Goal: Find specific page/section: Find specific page/section

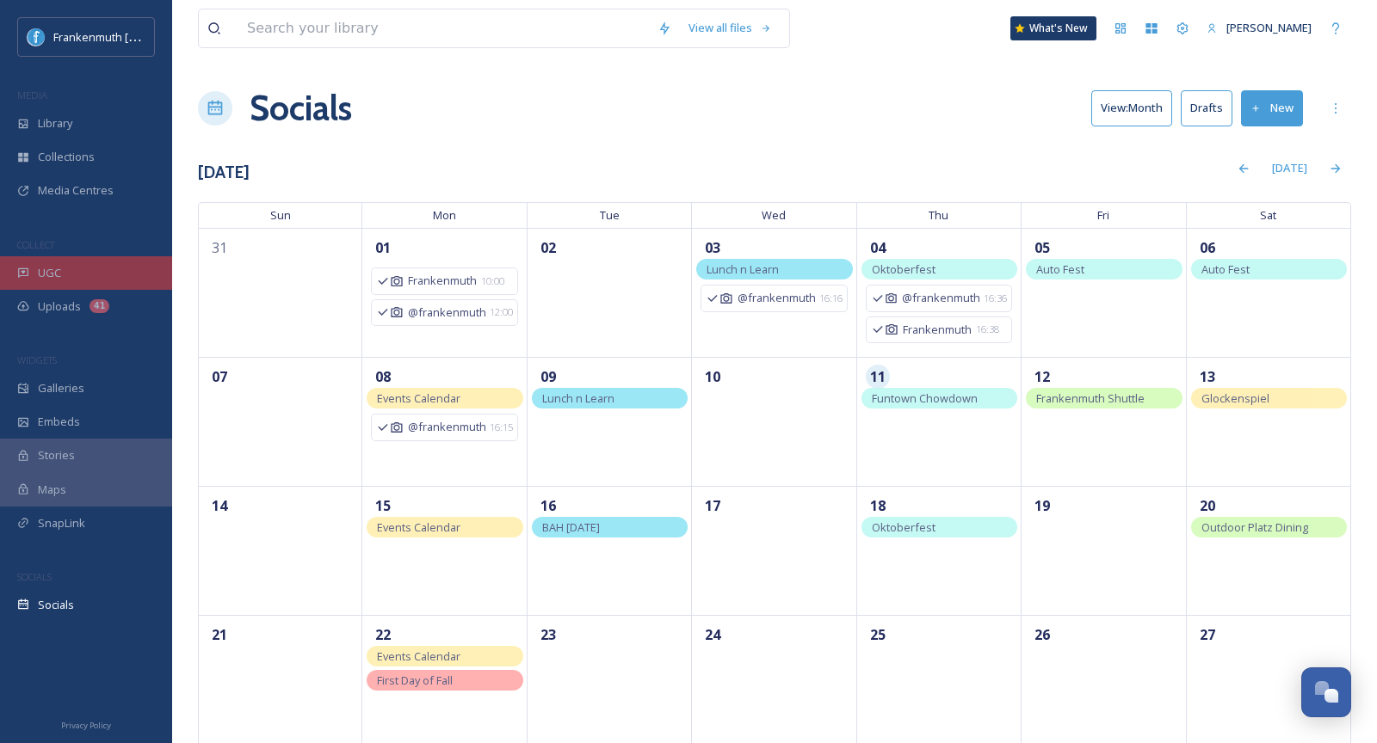
click at [101, 272] on div "UGC" at bounding box center [86, 273] width 172 height 34
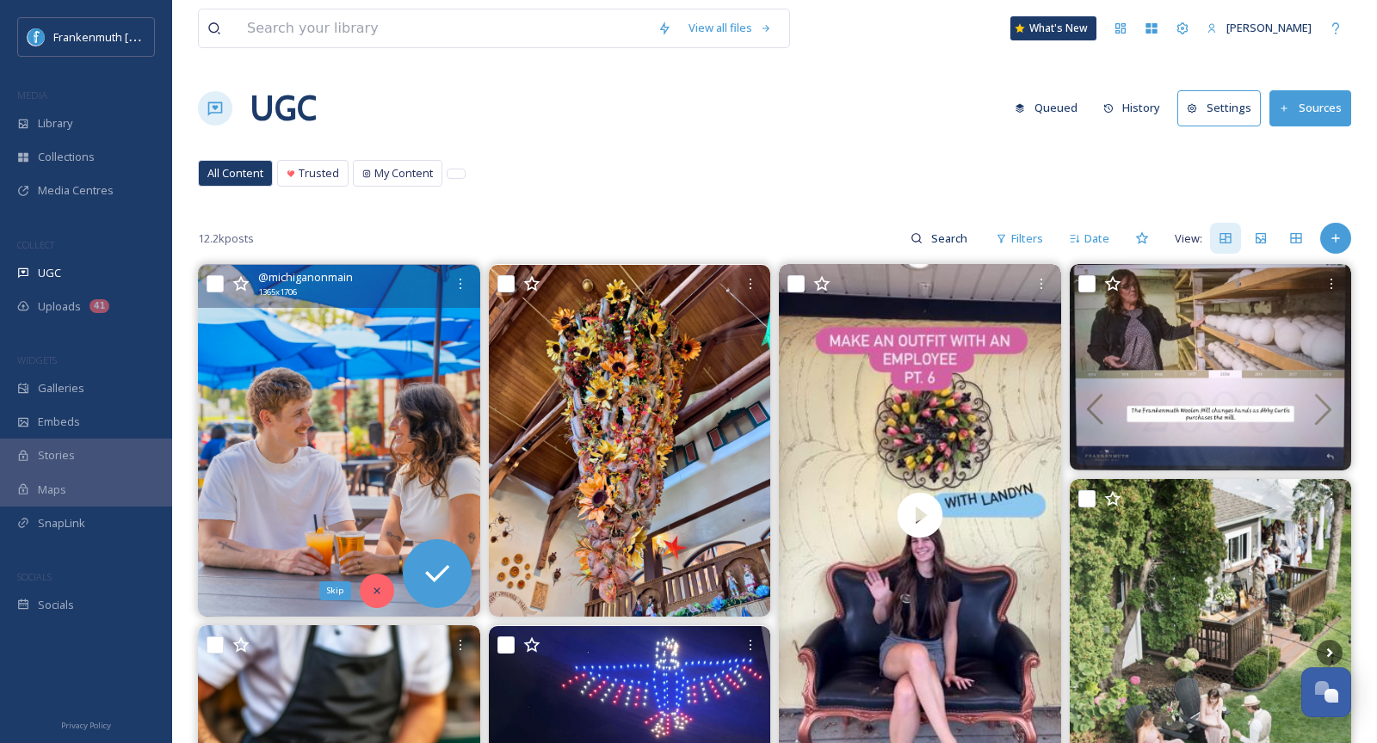
click at [379, 595] on icon at bounding box center [377, 591] width 12 height 12
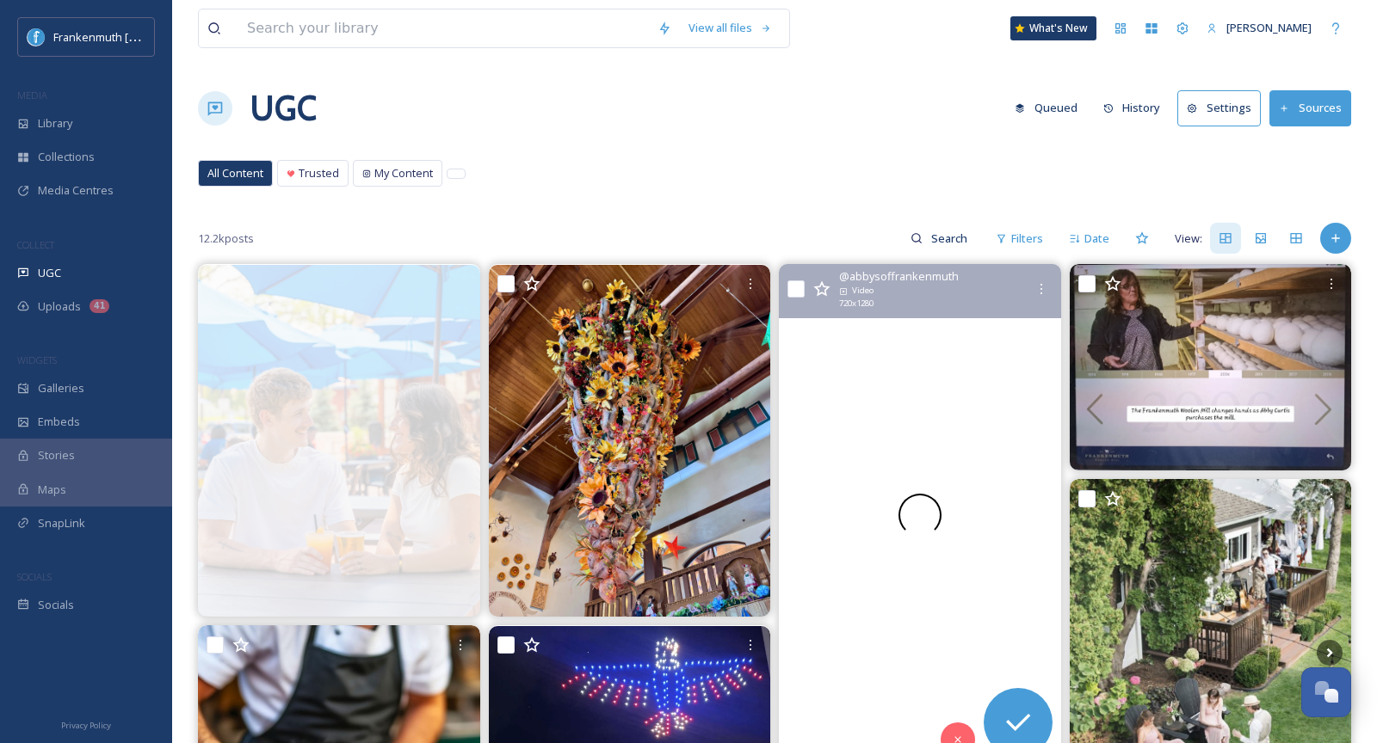
scroll to position [160, 0]
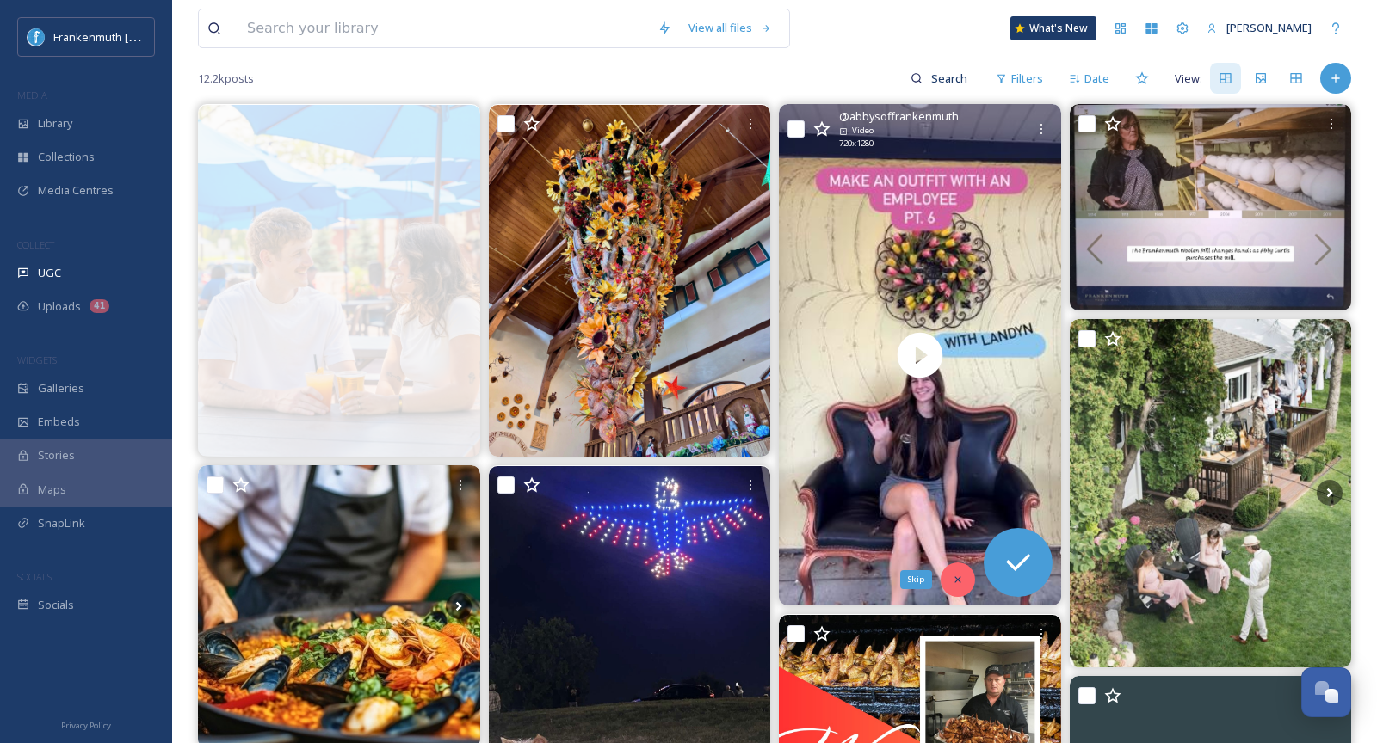
click at [961, 586] on div "Skip" at bounding box center [957, 580] width 34 height 34
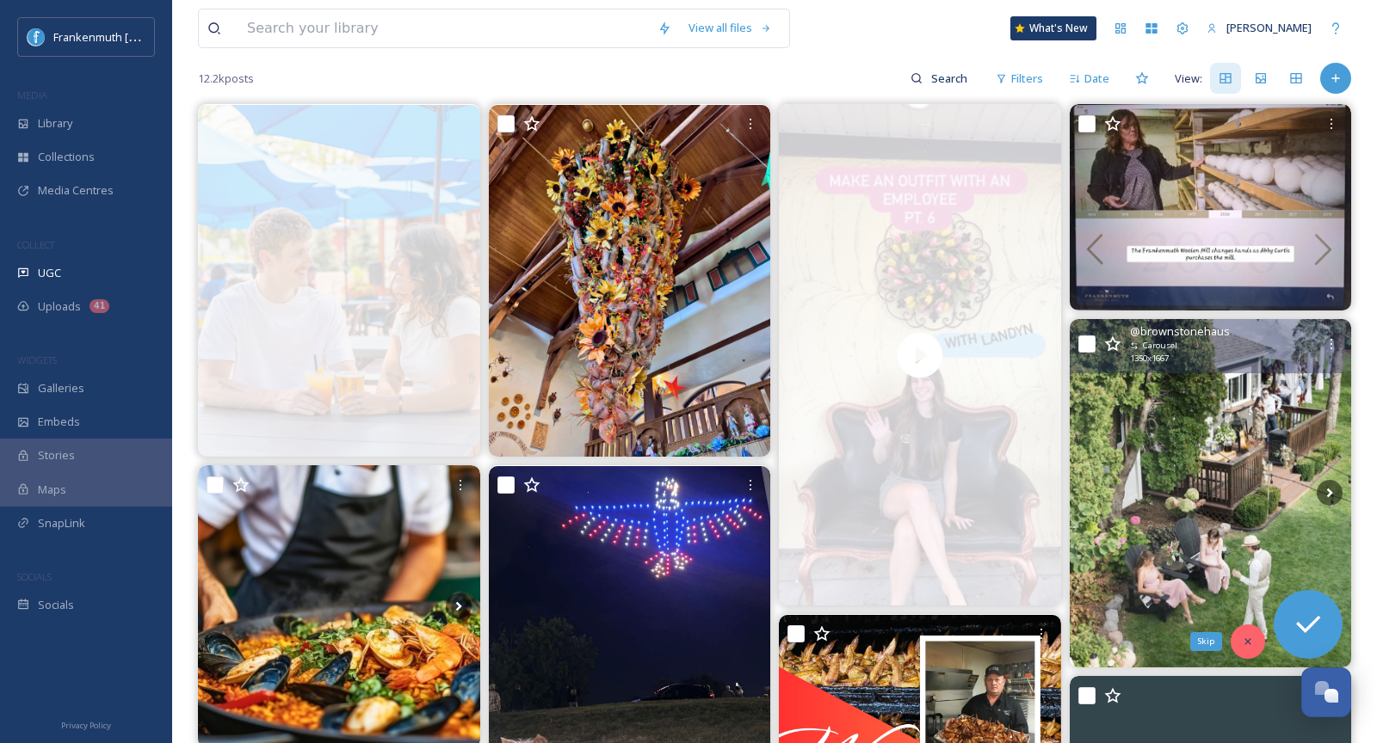
click at [1248, 644] on icon at bounding box center [1247, 642] width 12 height 12
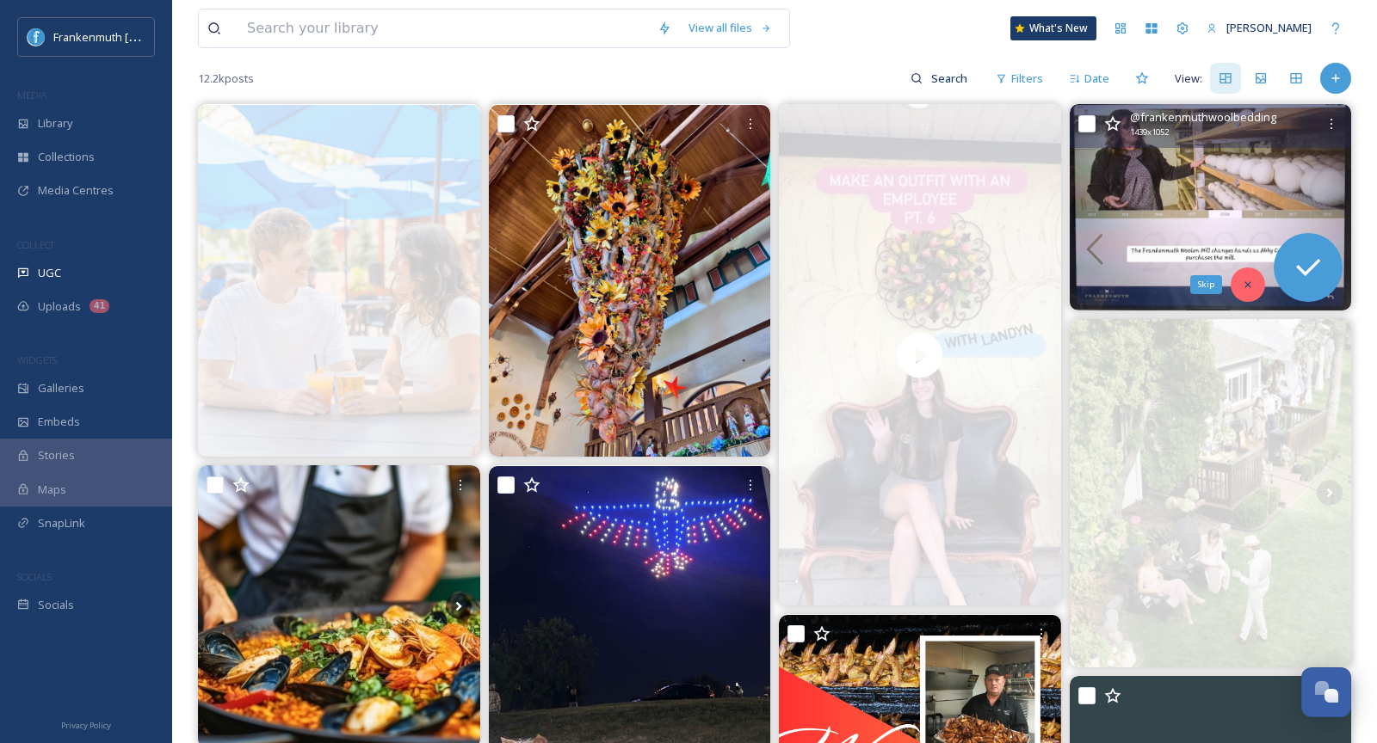
click at [1243, 289] on div "Skip" at bounding box center [1247, 285] width 34 height 34
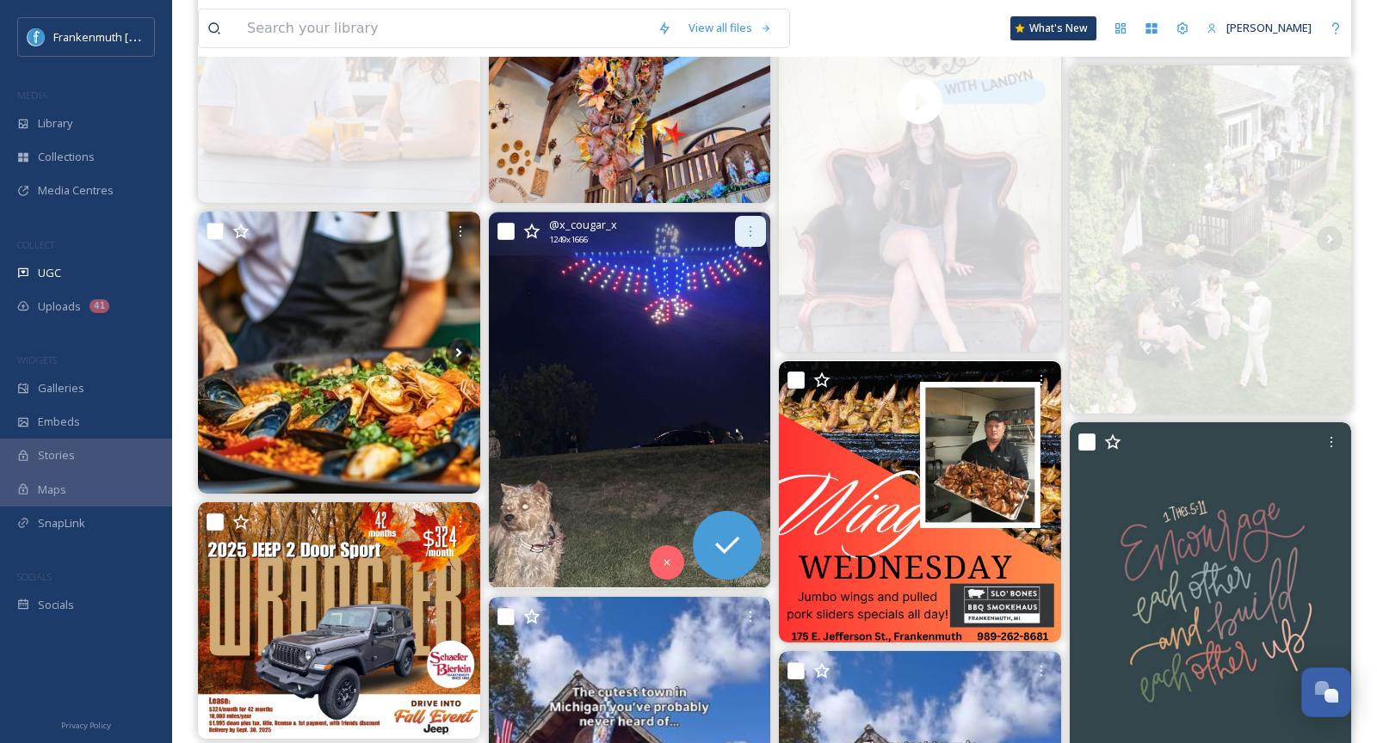
scroll to position [415, 0]
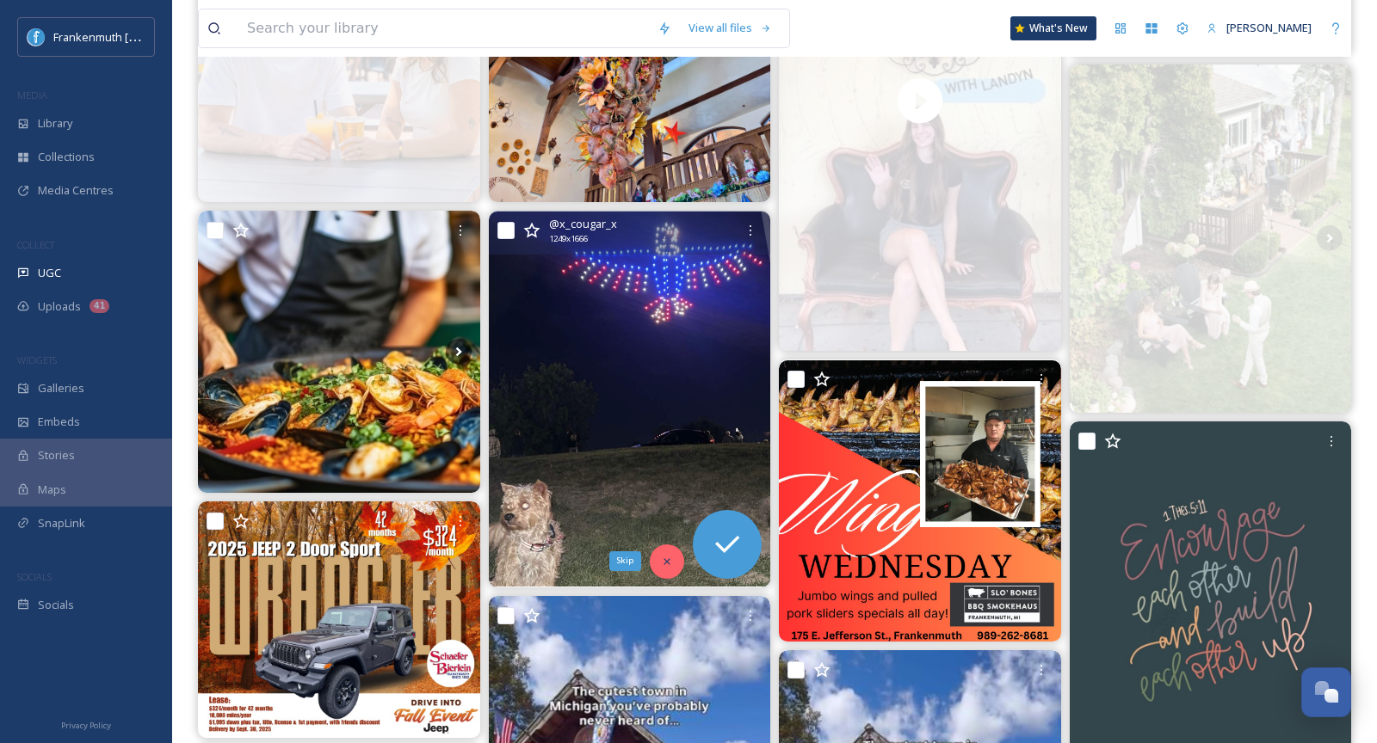
click at [663, 556] on icon at bounding box center [667, 562] width 12 height 12
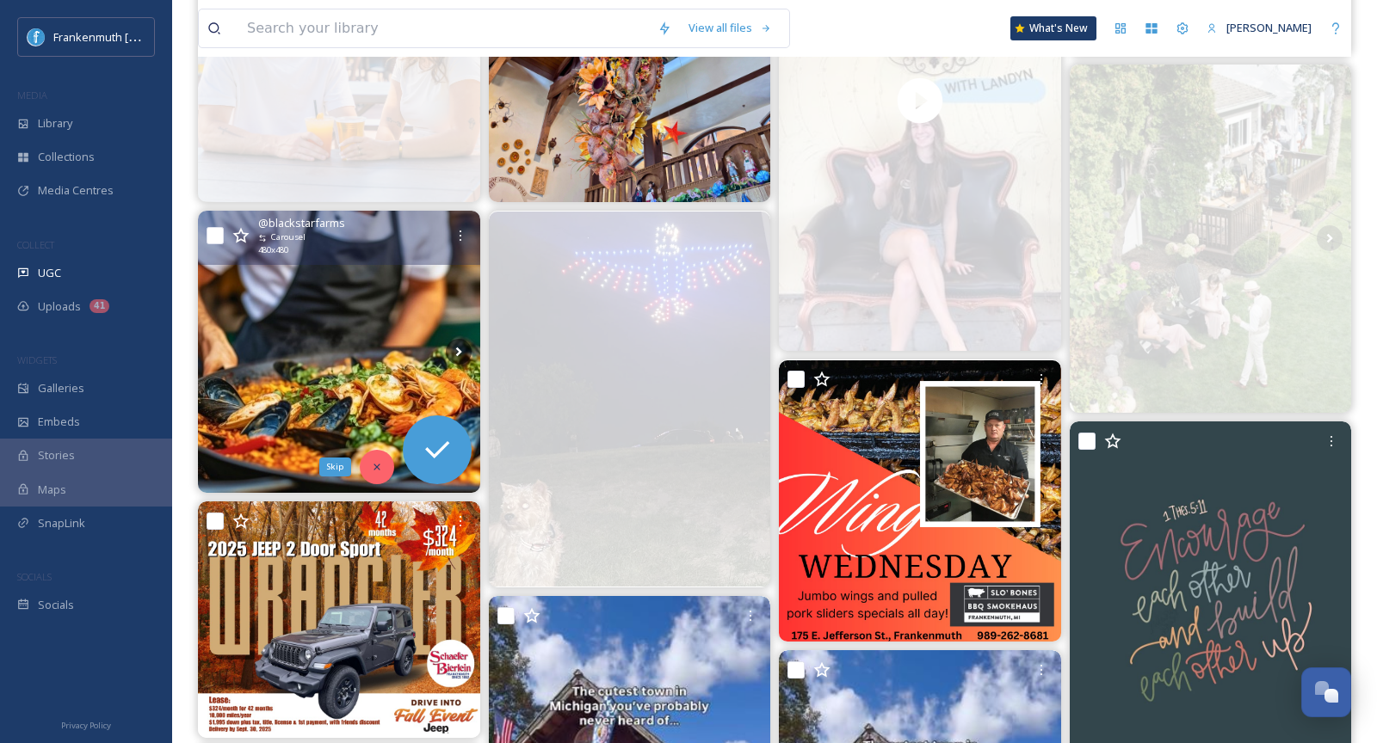
click at [382, 476] on div "Skip" at bounding box center [377, 467] width 34 height 34
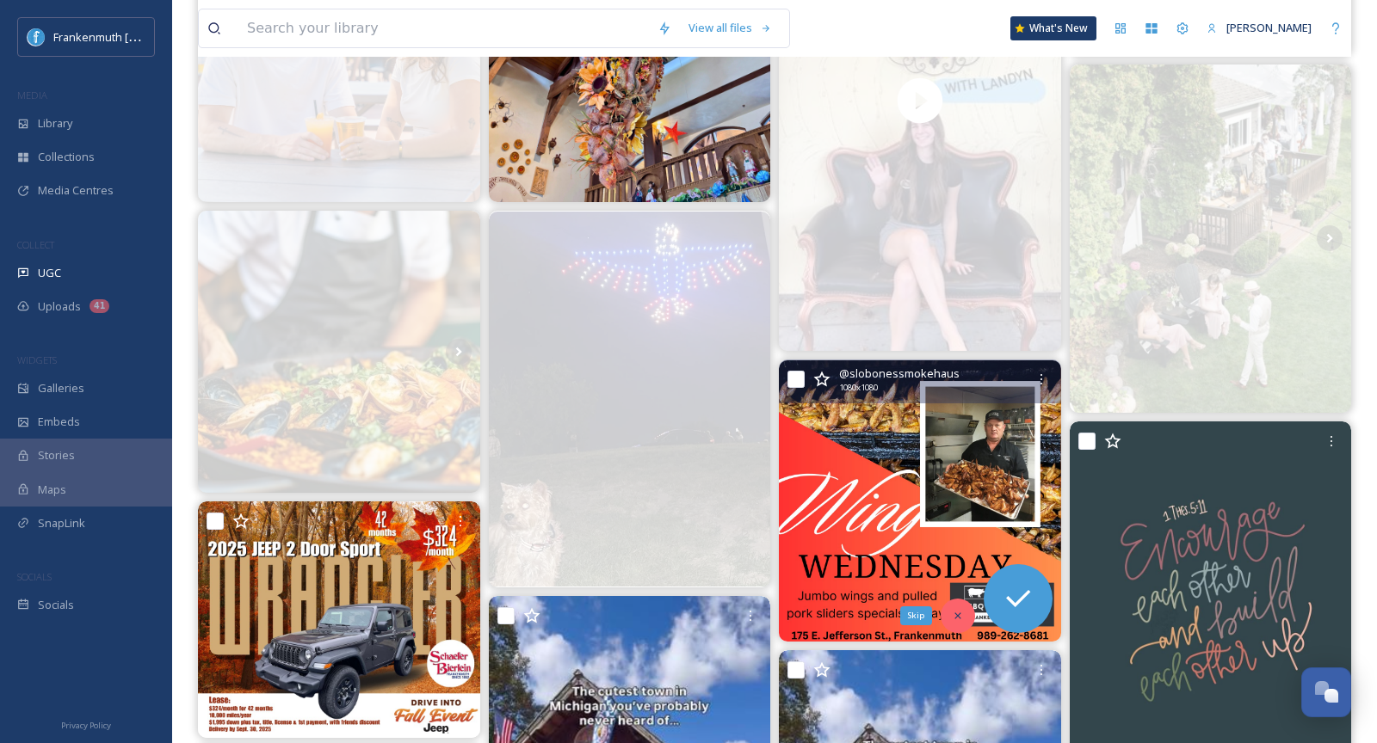
click at [958, 616] on icon at bounding box center [958, 616] width 12 height 12
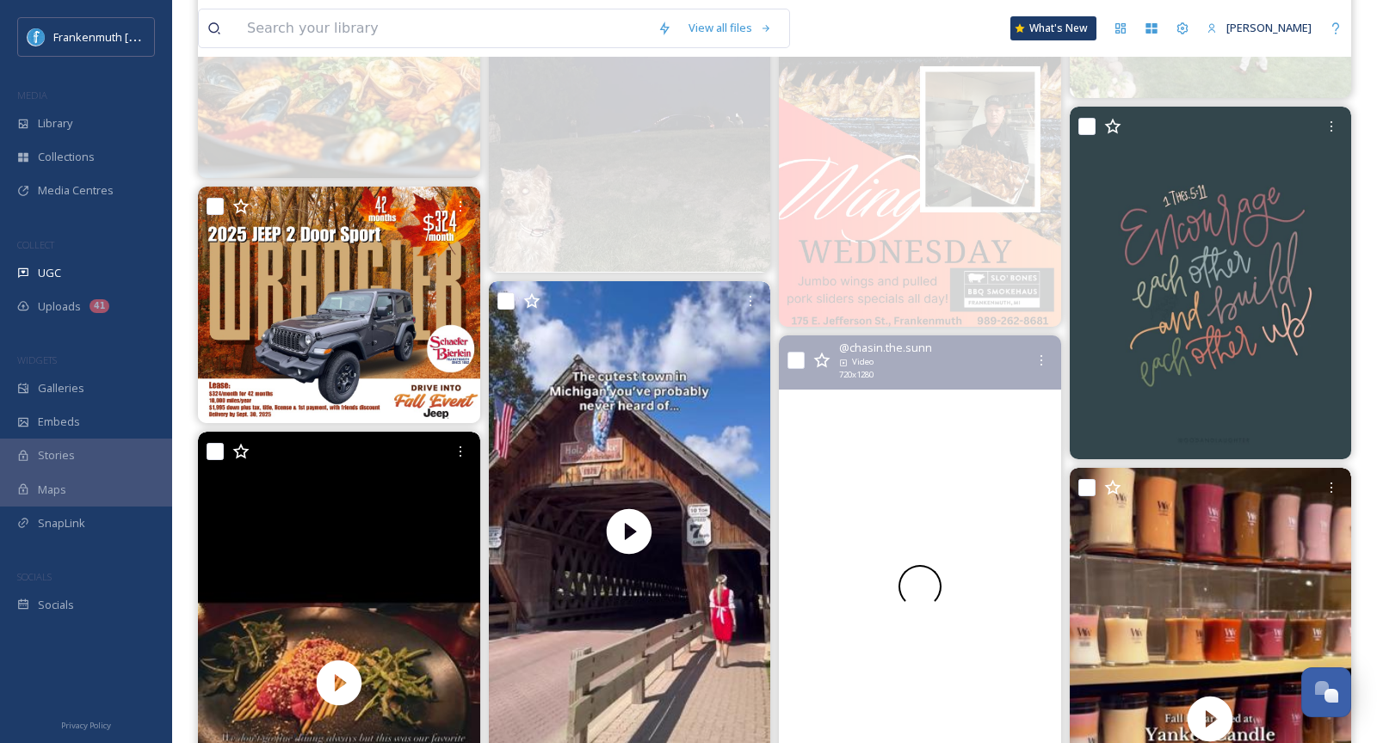
scroll to position [729, 0]
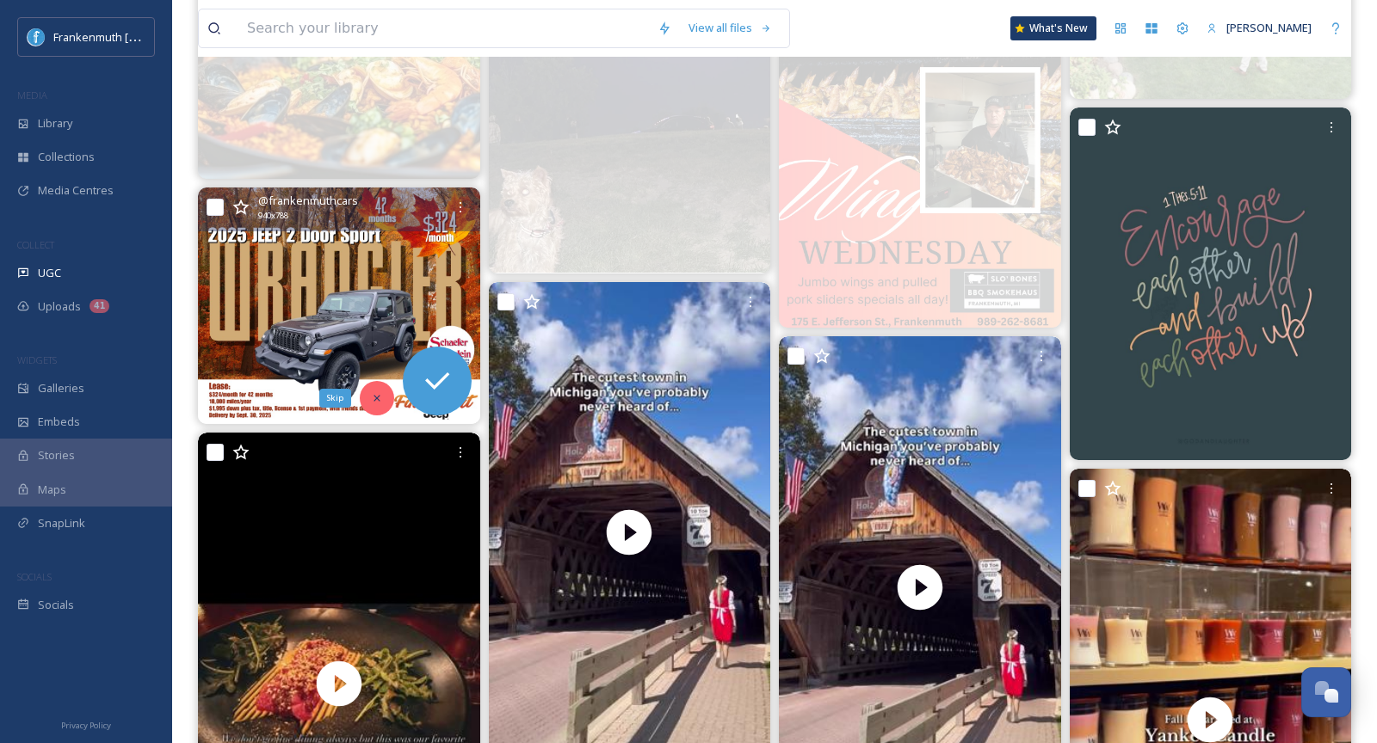
click at [371, 392] on icon at bounding box center [377, 398] width 12 height 12
